Goal: Participate in discussion

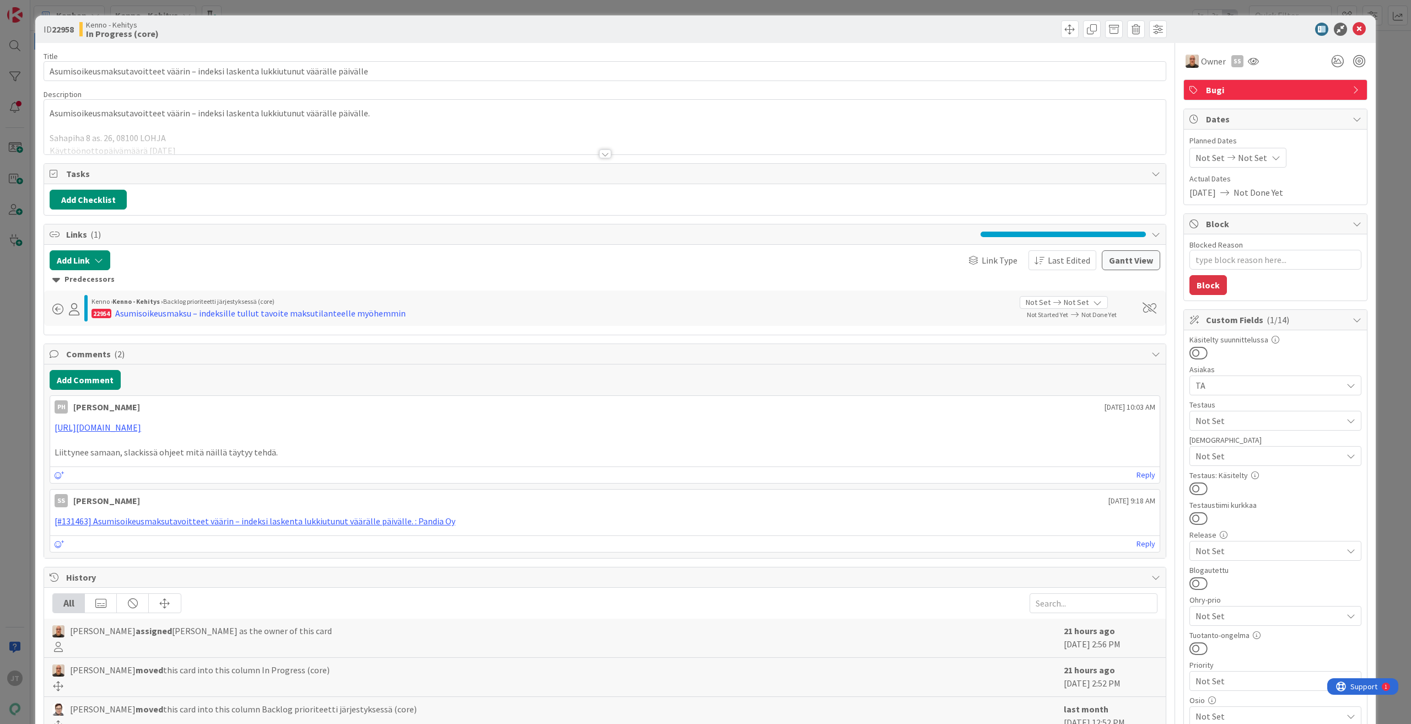
click at [604, 154] on div at bounding box center [605, 153] width 12 height 9
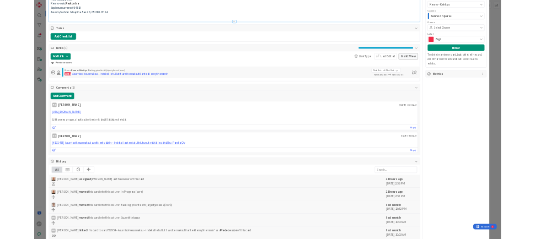
scroll to position [937, 0]
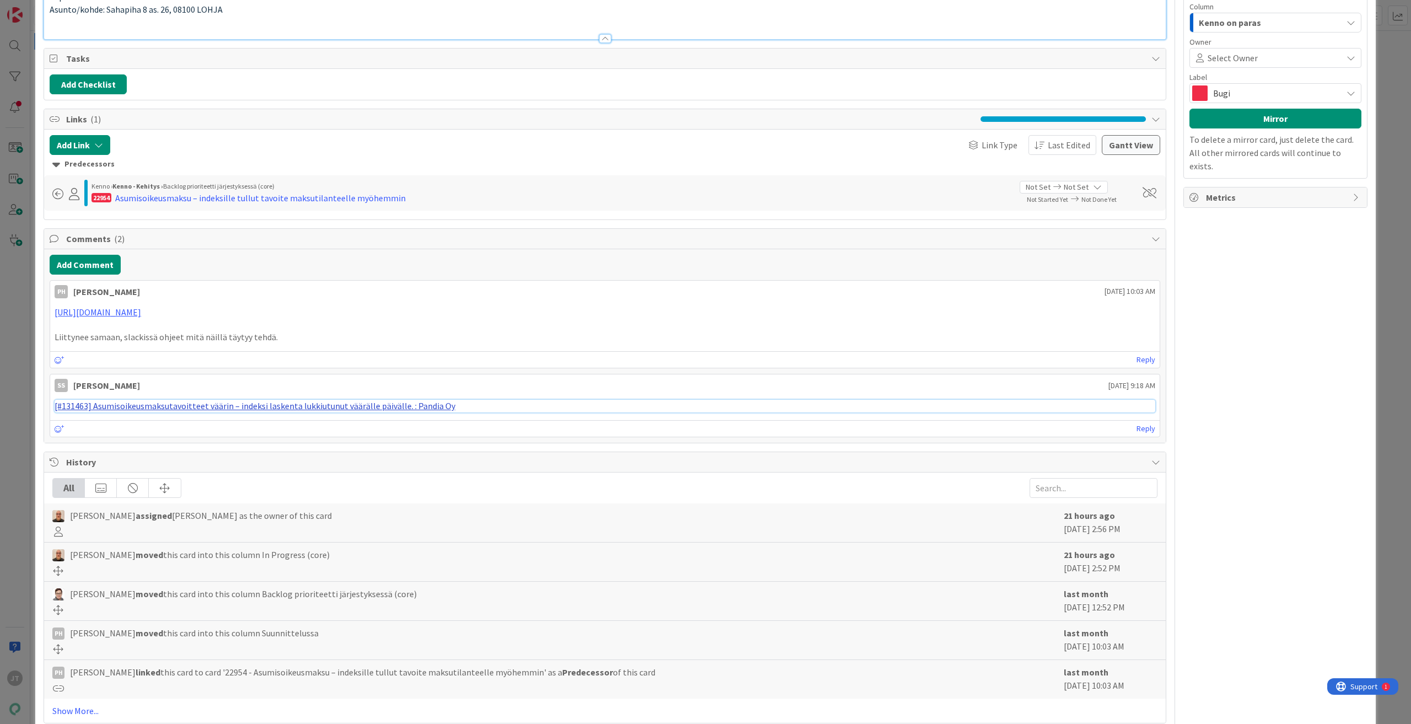
click at [319, 411] on link "[#131463] Asumisoikeusmaksutavoitteet väärin – indeksi laskenta lukkiutunut vää…" at bounding box center [255, 405] width 401 height 11
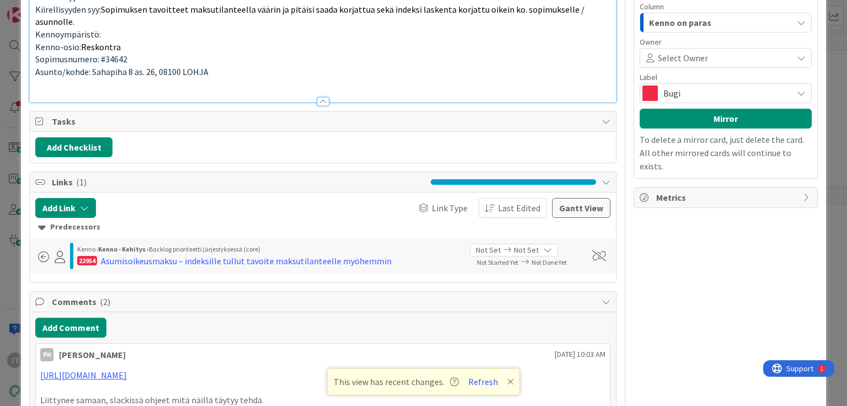
type textarea "x"
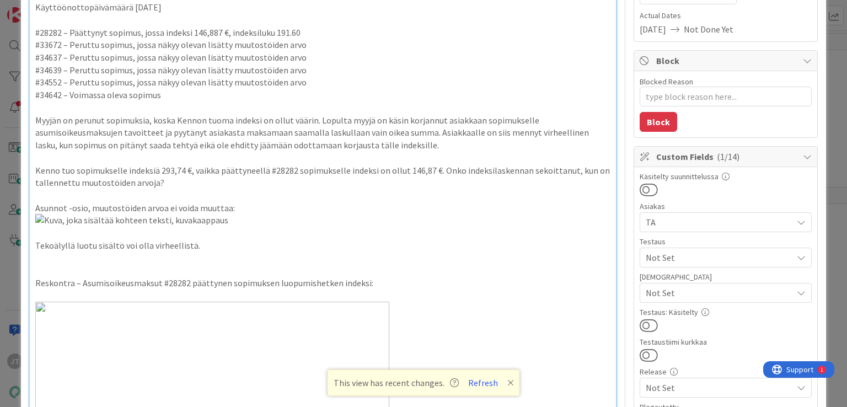
scroll to position [0, 0]
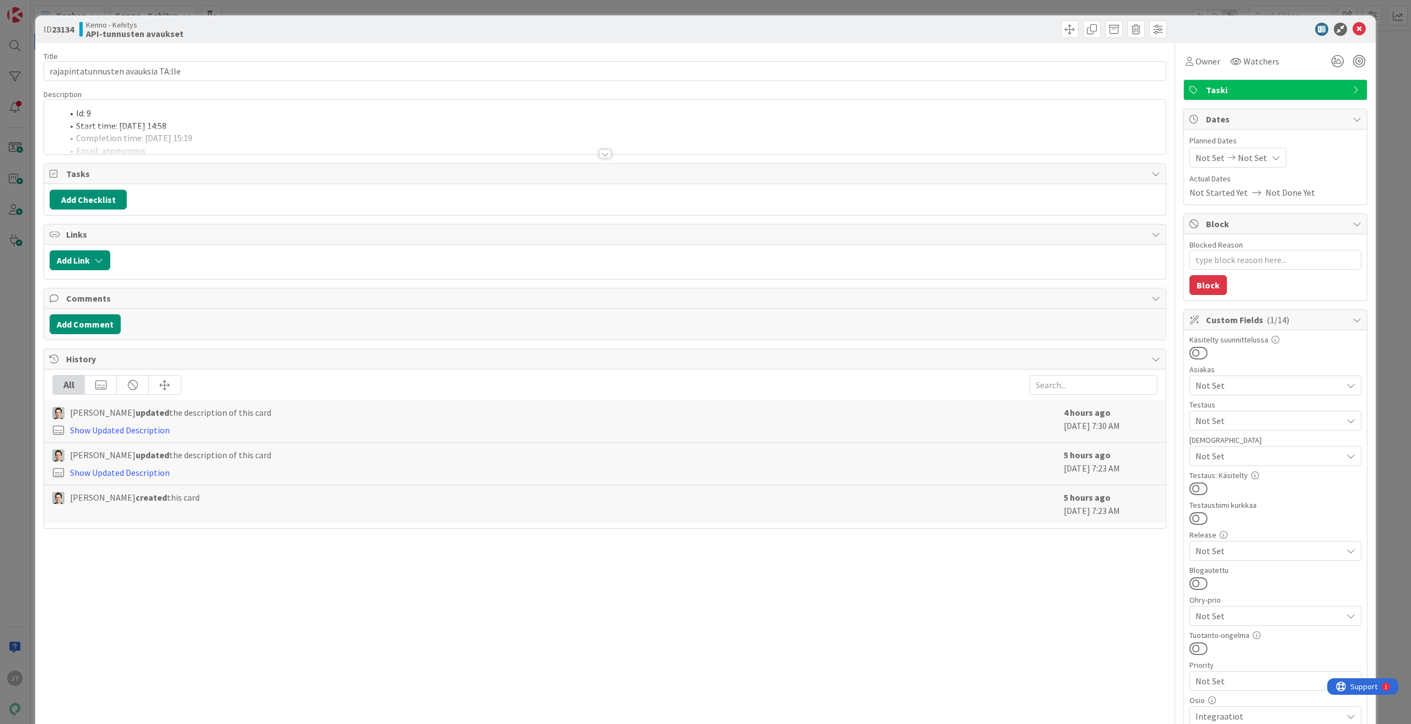
click at [605, 155] on div at bounding box center [605, 153] width 12 height 9
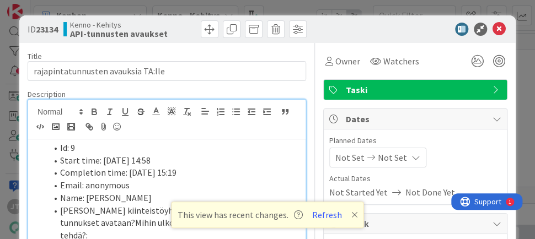
type textarea "x"
